Goal: Task Accomplishment & Management: Manage account settings

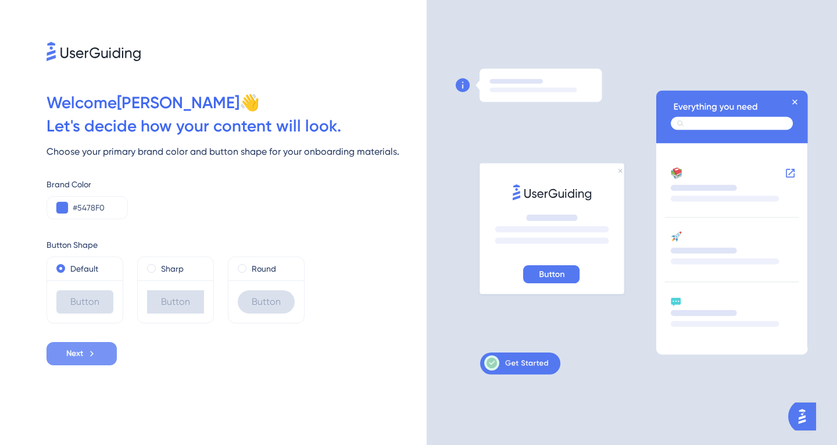
click at [89, 353] on icon at bounding box center [92, 353] width 10 height 10
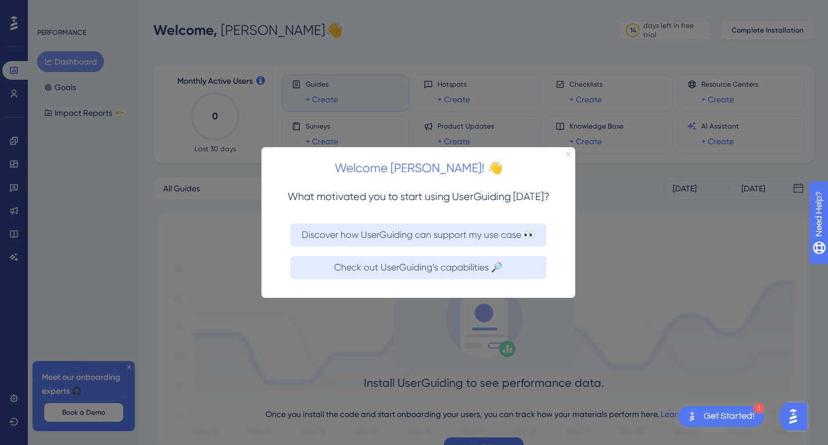
click at [570, 152] on icon "Close Preview" at bounding box center [568, 153] width 5 height 5
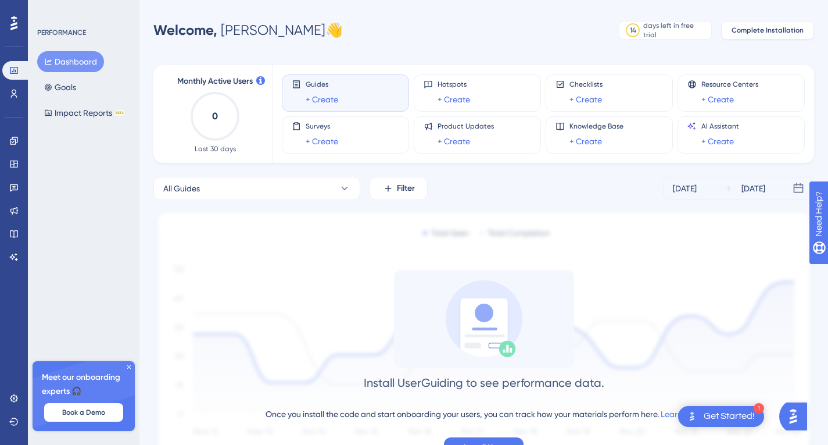
click at [759, 29] on span "Complete Installation" at bounding box center [768, 30] width 72 height 9
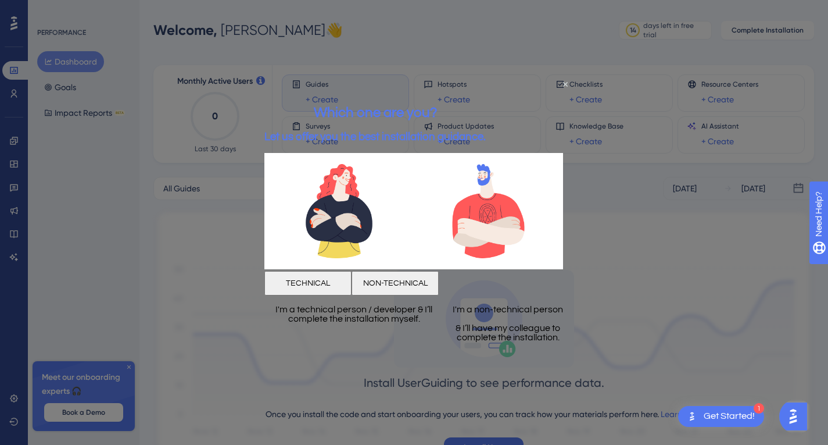
click at [439, 281] on button "NON-TECHNICAL" at bounding box center [395, 283] width 87 height 24
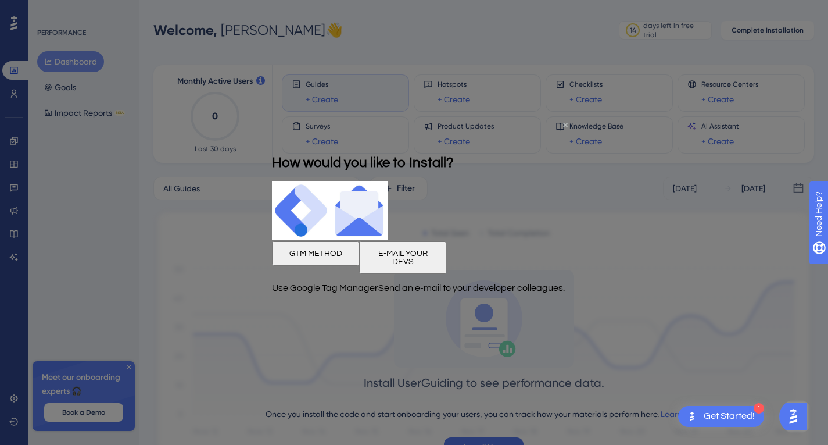
drag, startPoint x: 563, startPoint y: 123, endPoint x: 828, endPoint y: 240, distance: 289.9
click at [564, 122] on icon "Close Preview" at bounding box center [565, 124] width 5 height 5
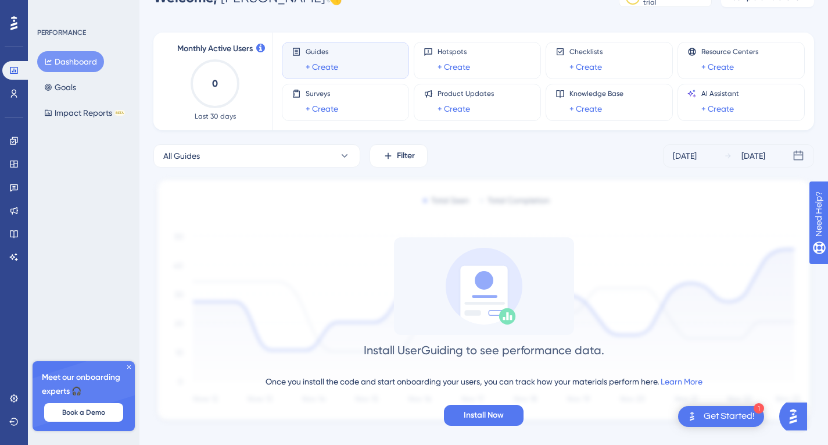
scroll to position [50, 0]
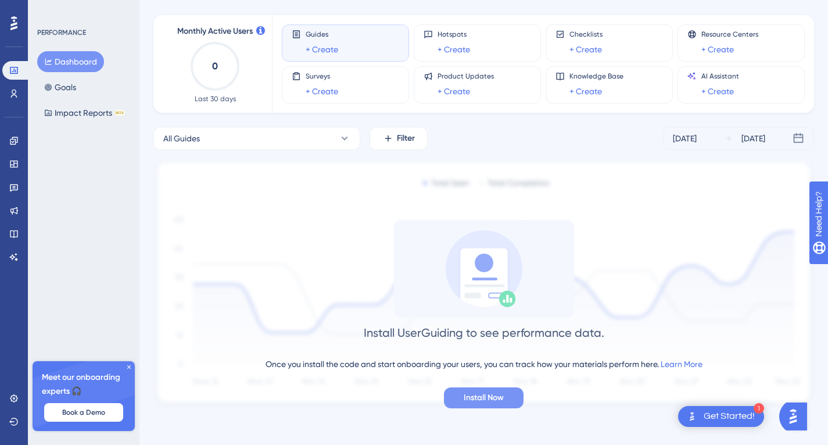
click at [487, 398] on span "Install Now" at bounding box center [484, 398] width 40 height 14
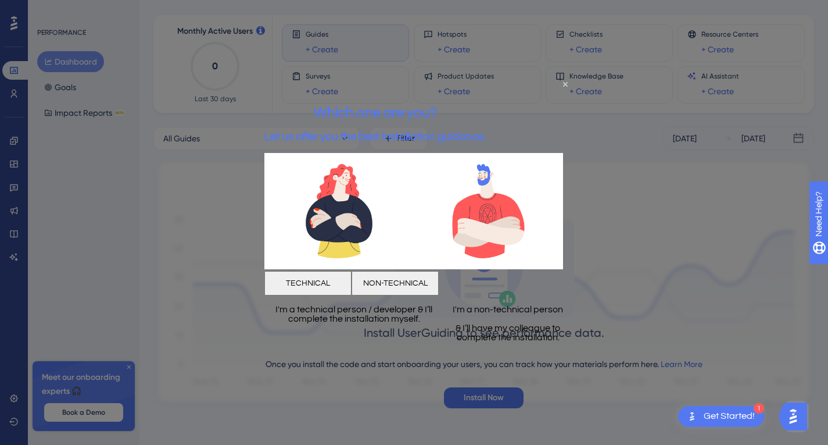
scroll to position [0, 0]
click at [349, 276] on button "TECHNICAL" at bounding box center [308, 283] width 87 height 24
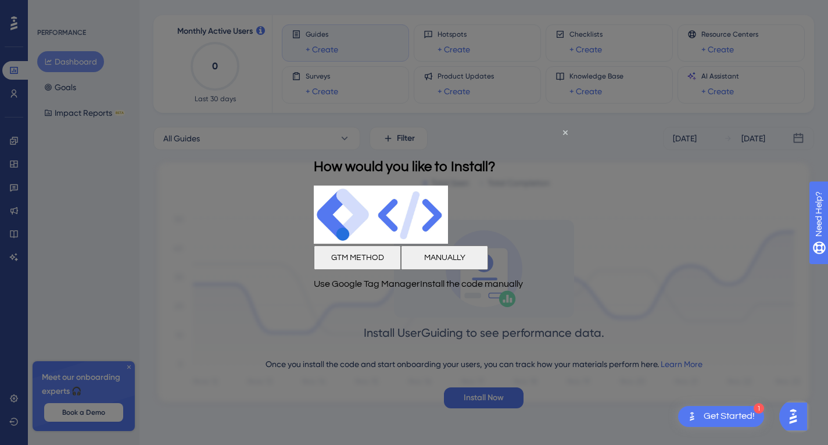
click at [488, 260] on button "MANUALLY" at bounding box center [444, 257] width 87 height 24
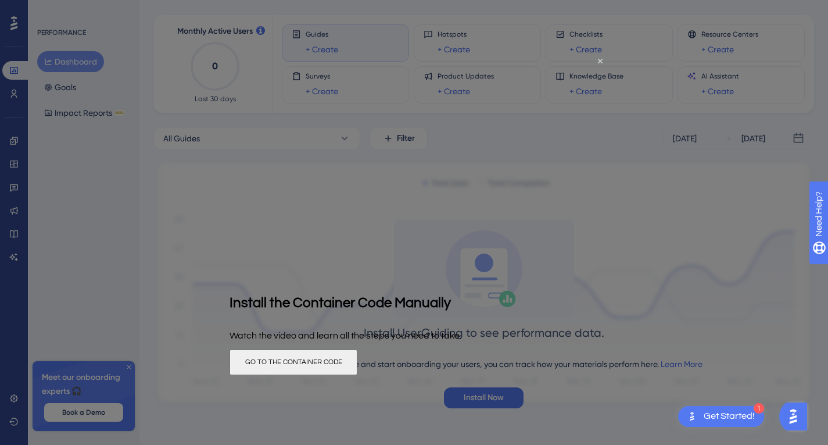
click at [358, 360] on button "GO TO THE CONTAINER CODE" at bounding box center [294, 362] width 128 height 26
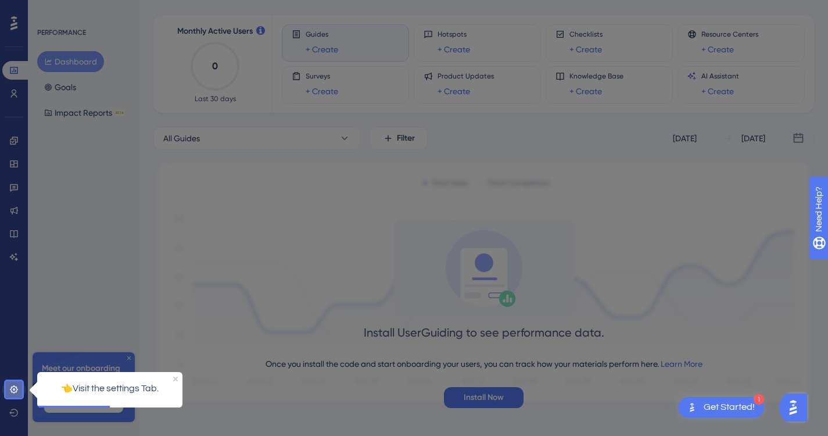
click at [15, 389] on icon at bounding box center [14, 389] width 8 height 8
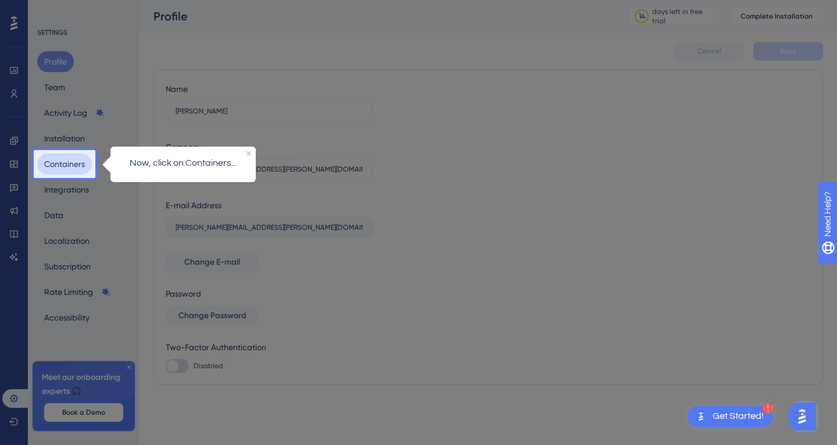
click at [62, 163] on button "Containers" at bounding box center [64, 163] width 55 height 21
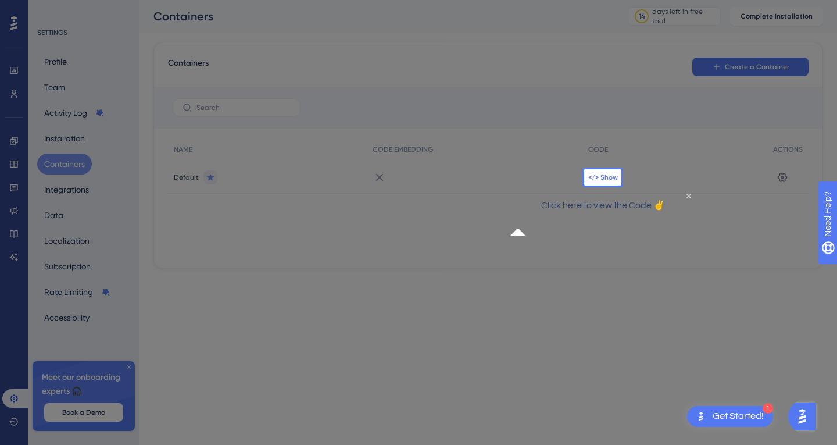
click at [610, 178] on span "</> Show" at bounding box center [603, 177] width 30 height 9
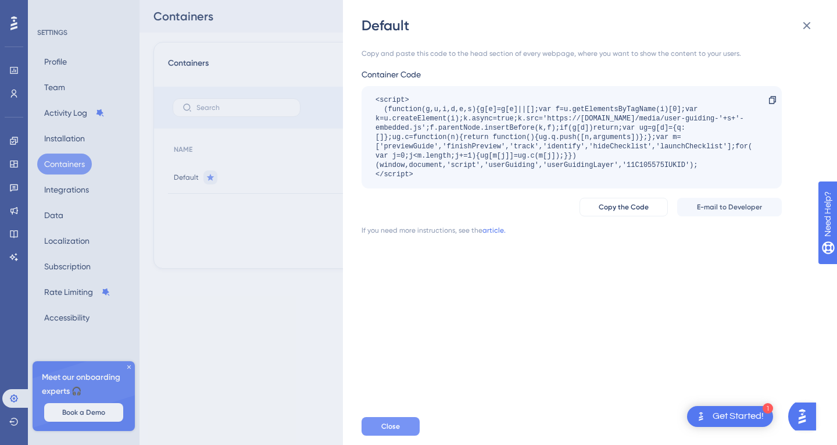
click at [395, 427] on span "Close" at bounding box center [390, 425] width 19 height 9
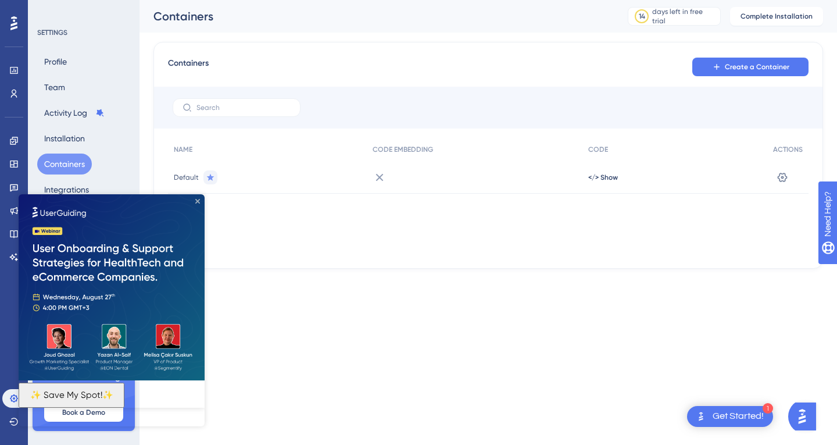
click at [197, 199] on icon "Close Preview" at bounding box center [197, 201] width 5 height 5
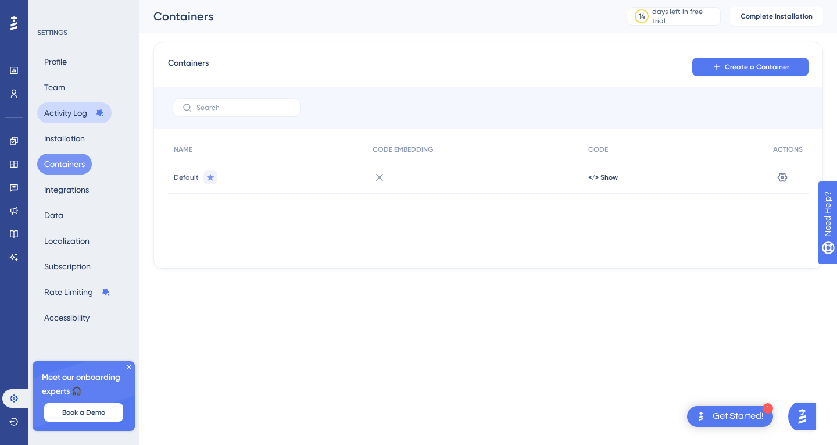
click at [71, 113] on button "Activity Log" at bounding box center [74, 112] width 74 height 21
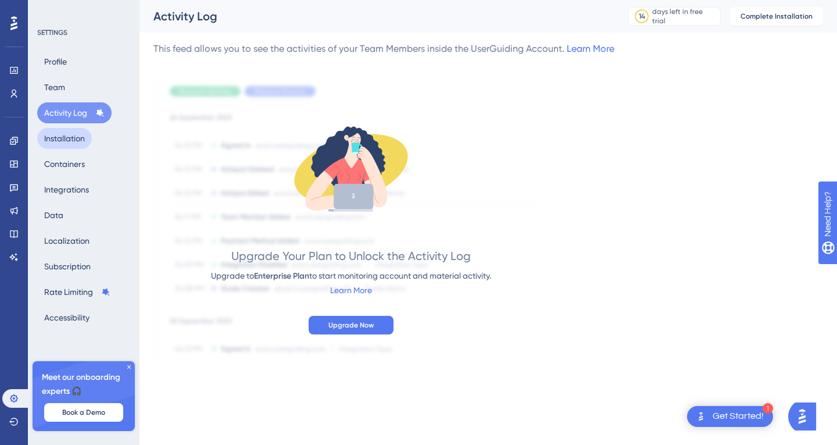
click at [64, 139] on button "Installation" at bounding box center [64, 138] width 55 height 21
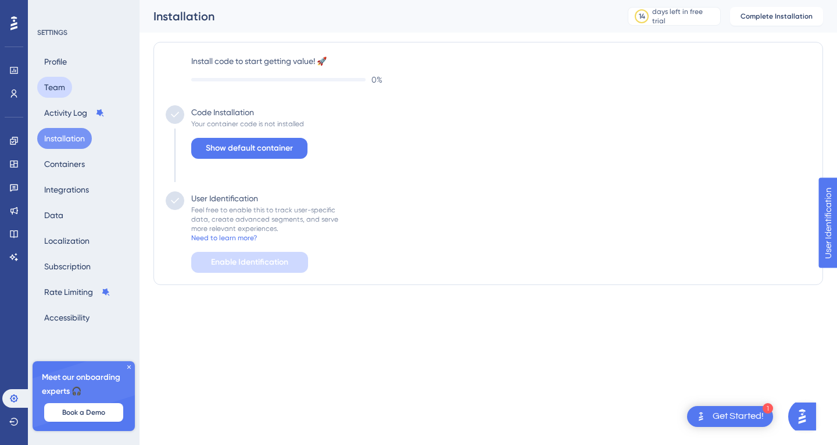
click at [62, 87] on button "Team" at bounding box center [54, 87] width 35 height 21
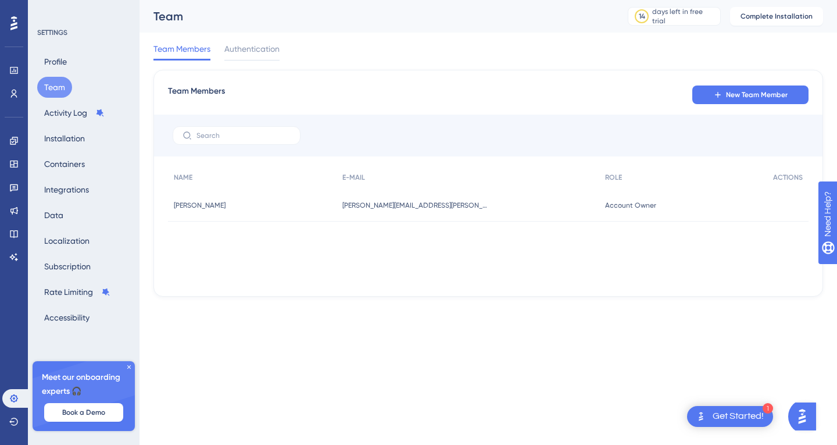
click at [523, 0] on html "1 Get Started! Performance Users Engagement Widgets Feedback Product Updates Kn…" at bounding box center [418, 0] width 837 height 0
drag, startPoint x: 867, startPoint y: 278, endPoint x: 1649, endPoint y: 476, distance: 806.5
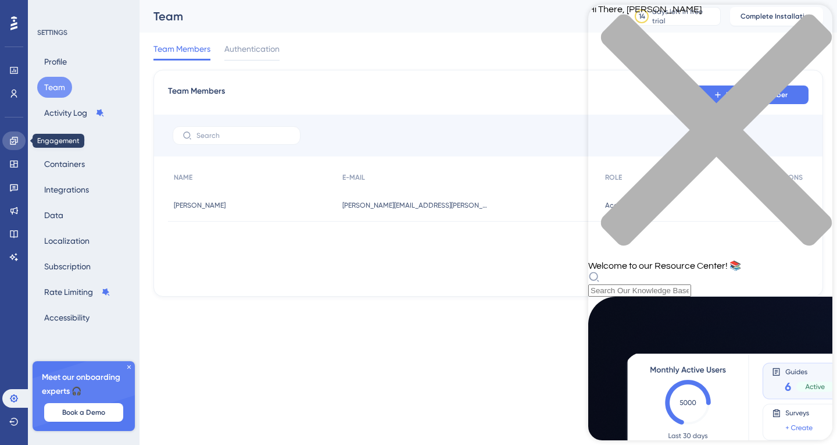
click at [15, 137] on icon at bounding box center [14, 141] width 8 height 8
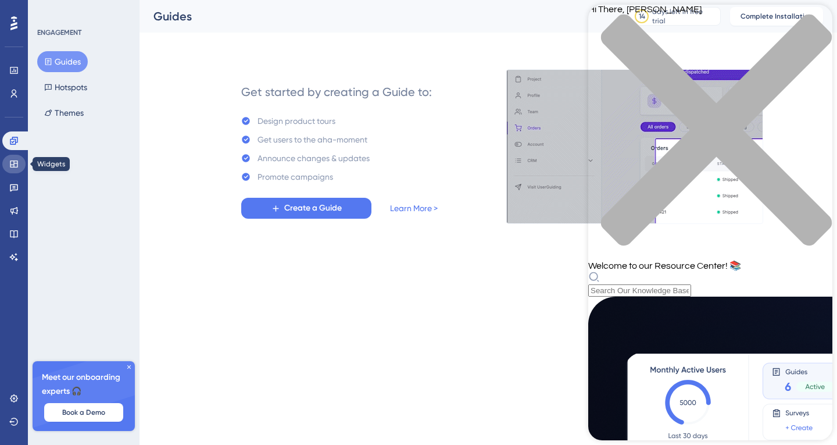
click at [10, 162] on icon at bounding box center [14, 163] width 8 height 7
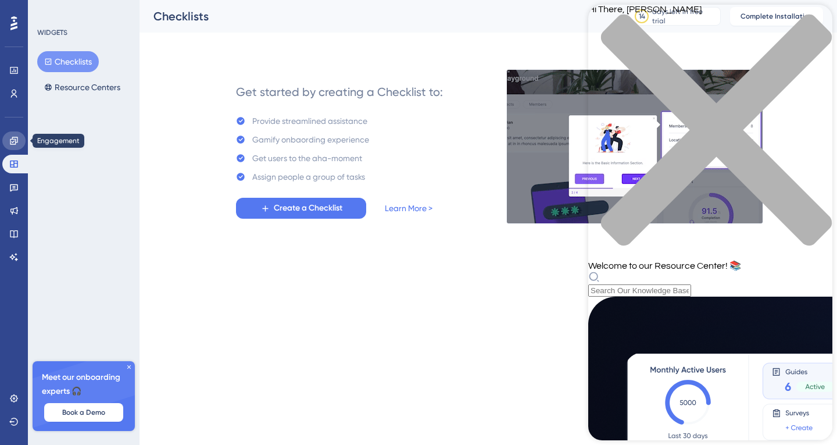
click at [11, 140] on icon at bounding box center [13, 140] width 9 height 9
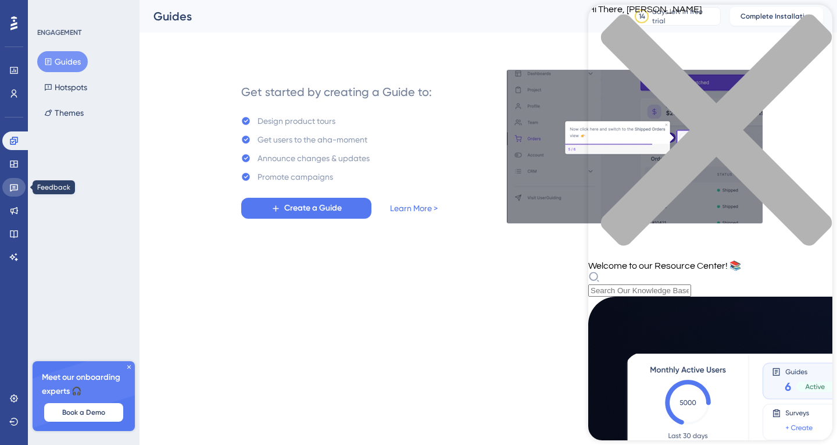
click at [13, 187] on icon at bounding box center [14, 188] width 8 height 8
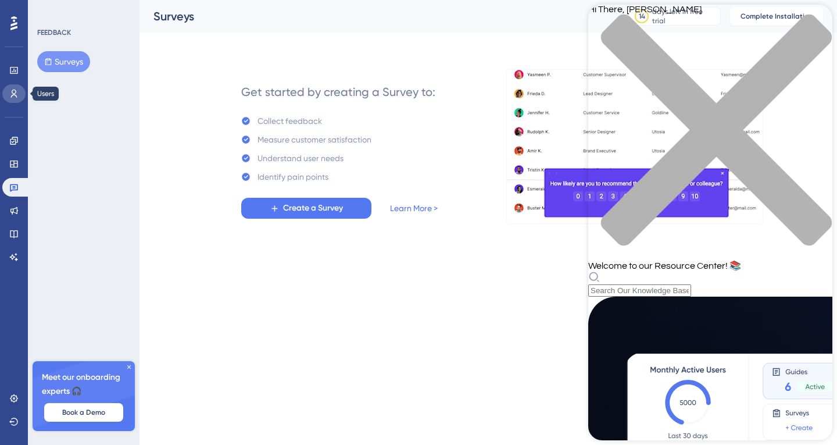
click at [14, 95] on icon at bounding box center [14, 94] width 6 height 8
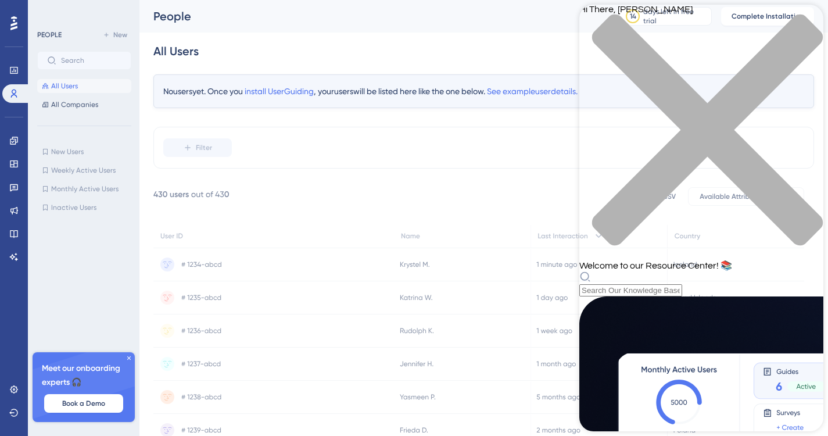
click at [69, 85] on span "All Users" at bounding box center [64, 85] width 27 height 9
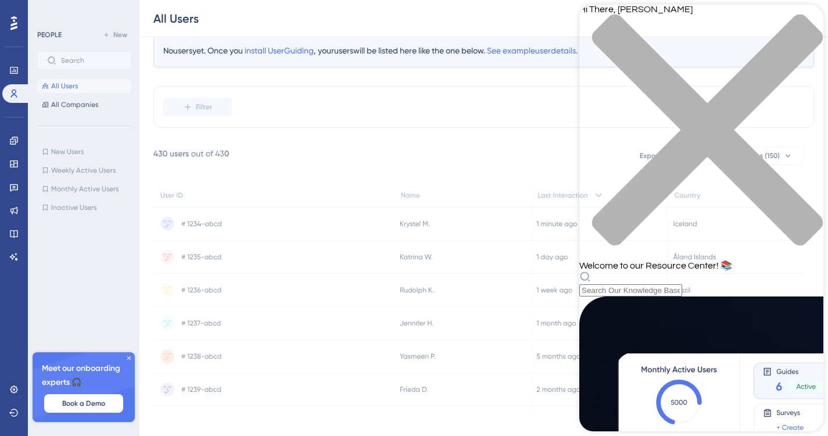
scroll to position [1, 0]
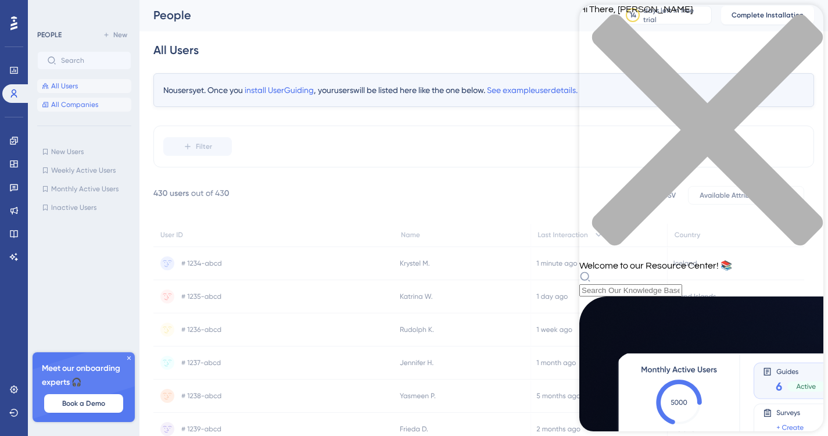
click at [67, 103] on span "All Companies" at bounding box center [74, 104] width 47 height 9
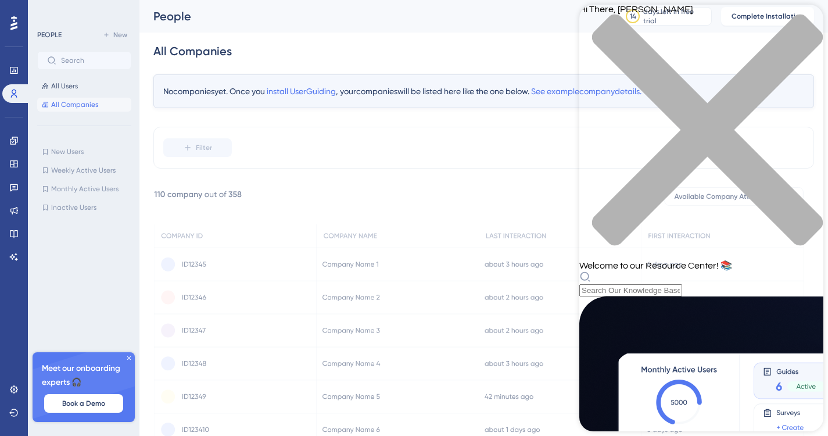
click at [48, 32] on div "PEOPLE" at bounding box center [49, 34] width 24 height 9
click at [14, 23] on icon at bounding box center [13, 23] width 7 height 14
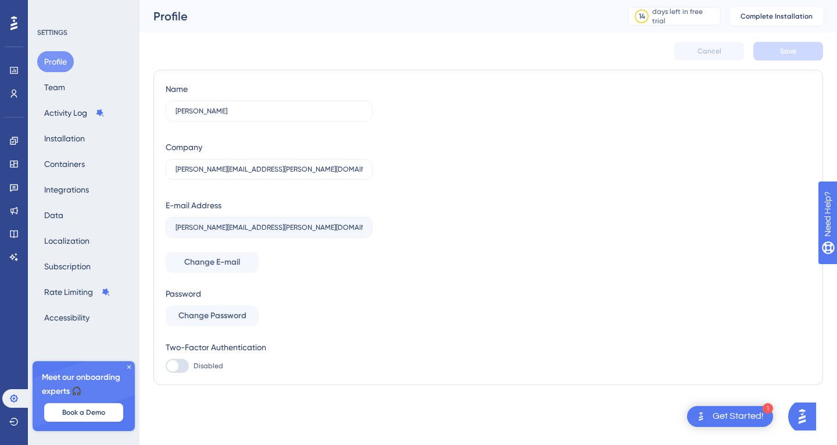
click at [55, 62] on button "Profile" at bounding box center [55, 61] width 37 height 21
click at [228, 263] on span "Change E-mail" at bounding box center [212, 262] width 56 height 14
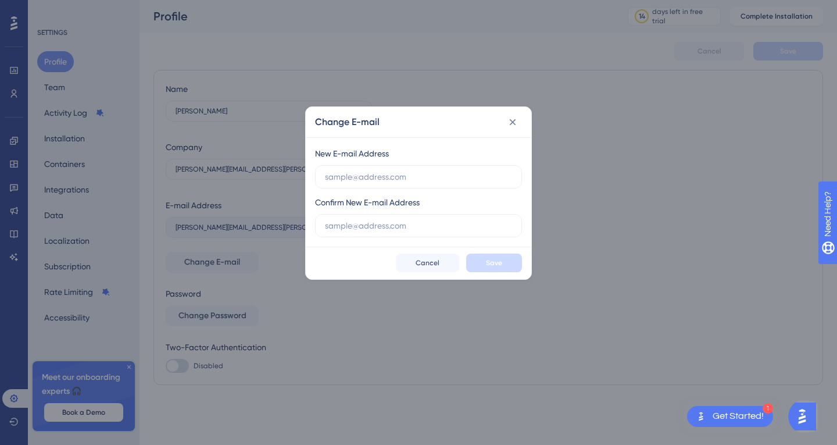
drag, startPoint x: 417, startPoint y: 176, endPoint x: 275, endPoint y: 173, distance: 141.9
click at [275, 173] on div "Change E-mail New E-mail Address Confirm New E-mail Address Save Cancel" at bounding box center [418, 222] width 837 height 445
type input "james.wallace@ul.com"
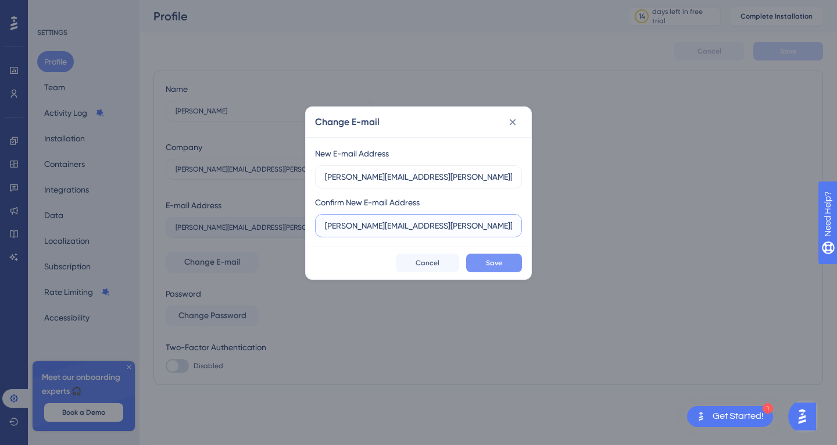
type input "james.wallace@ul.com"
click at [473, 259] on button "Save" at bounding box center [494, 262] width 56 height 19
click at [436, 264] on span "Cancel" at bounding box center [428, 262] width 24 height 9
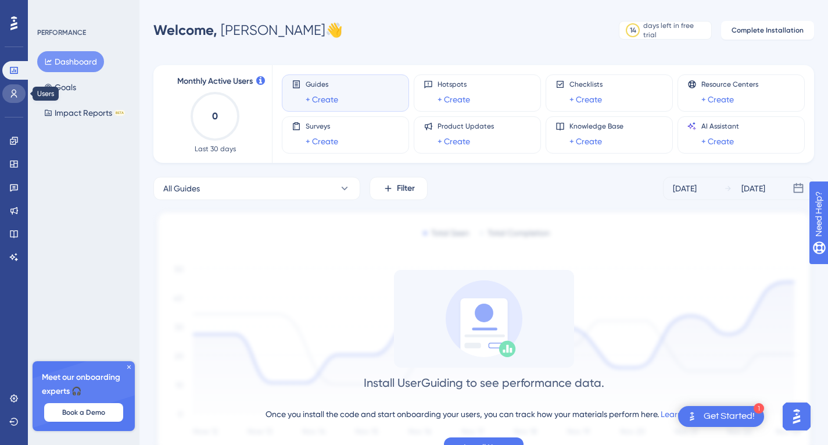
click at [10, 91] on icon at bounding box center [13, 93] width 9 height 9
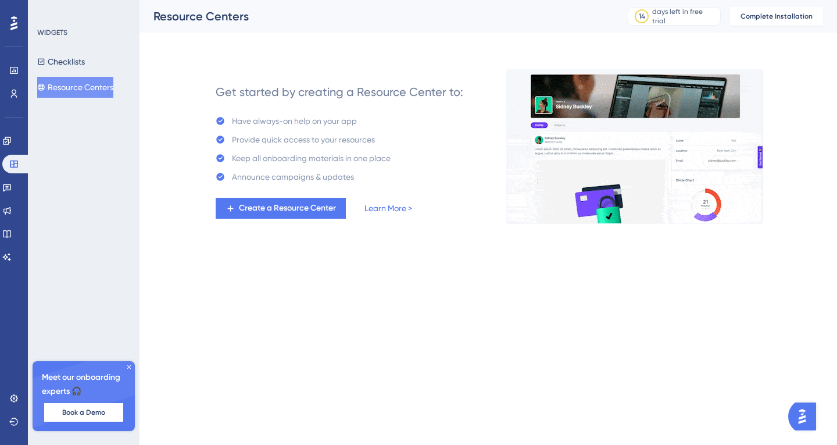
click at [70, 85] on button "Resource Centers" at bounding box center [75, 87] width 76 height 21
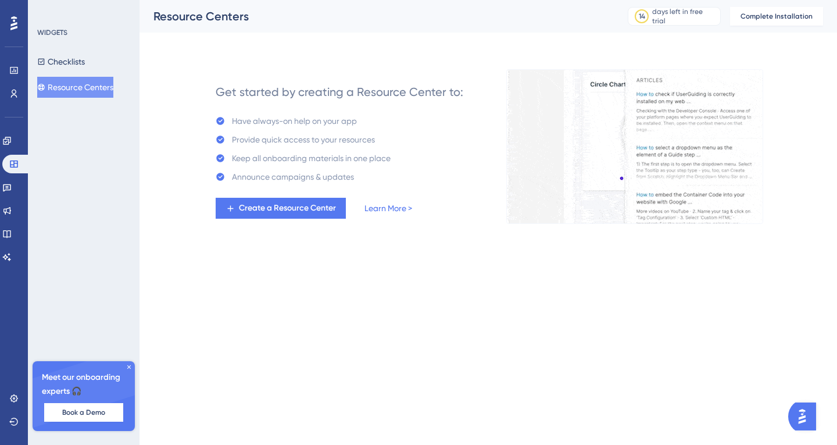
click at [813, 56] on div "Get started by creating a Resource Center to: Have always-on help on your app P…" at bounding box center [488, 132] width 670 height 181
